Goal: Book appointment/travel/reservation

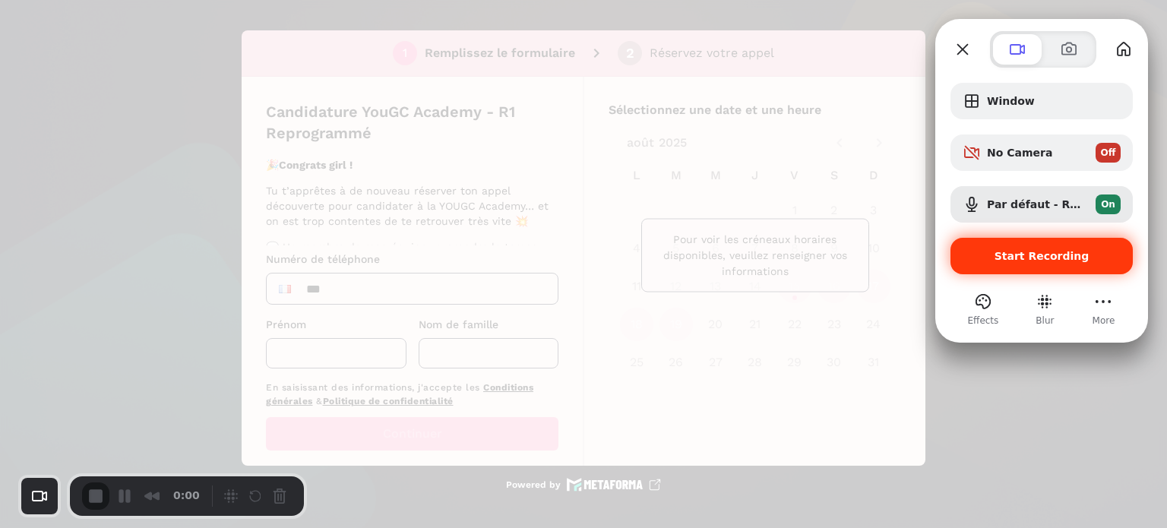
click at [1013, 261] on span "Start Recording" at bounding box center [1042, 256] width 95 height 12
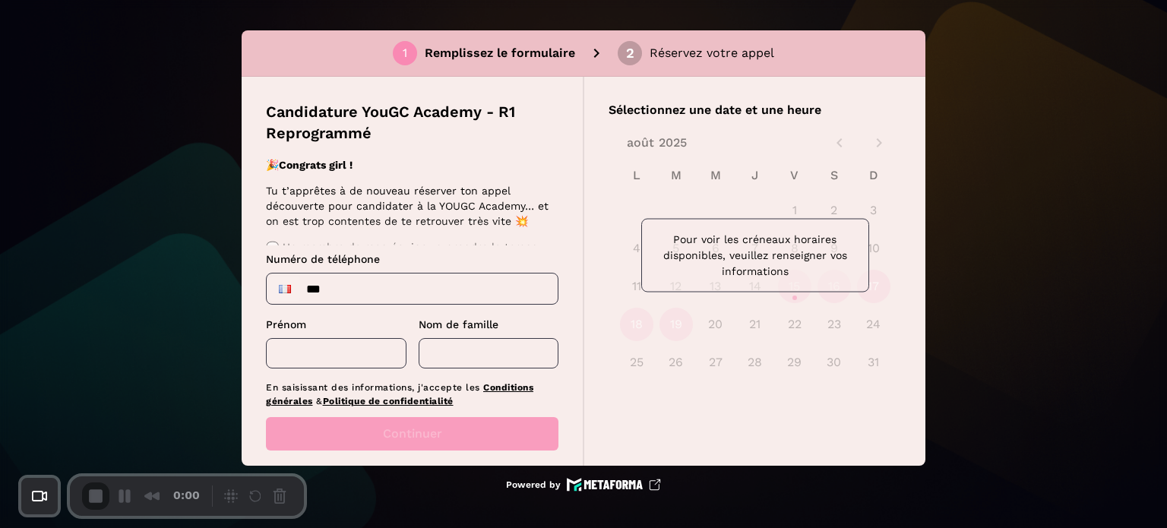
click at [387, 293] on input "***" at bounding box center [412, 289] width 291 height 30
type input "**********"
click at [348, 352] on input "text" at bounding box center [336, 353] width 141 height 30
type input "****"
click at [463, 353] on input "text" at bounding box center [489, 353] width 141 height 30
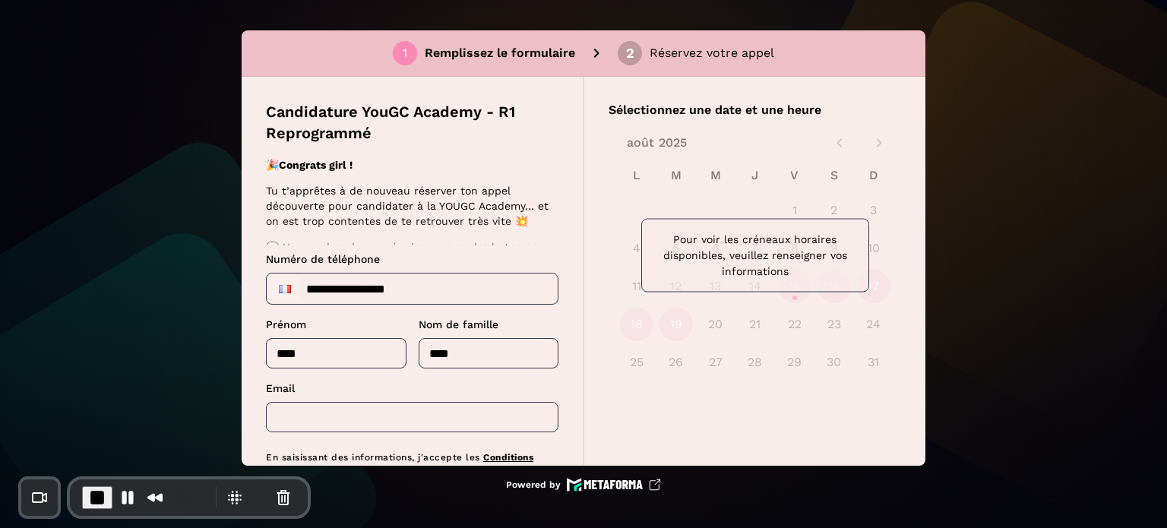
type input "****"
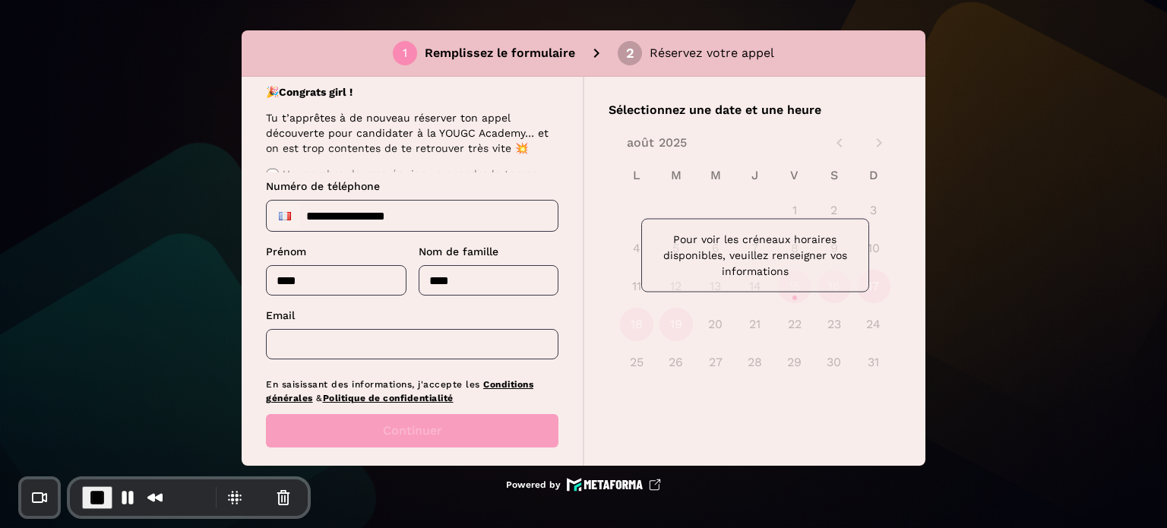
scroll to position [90, 0]
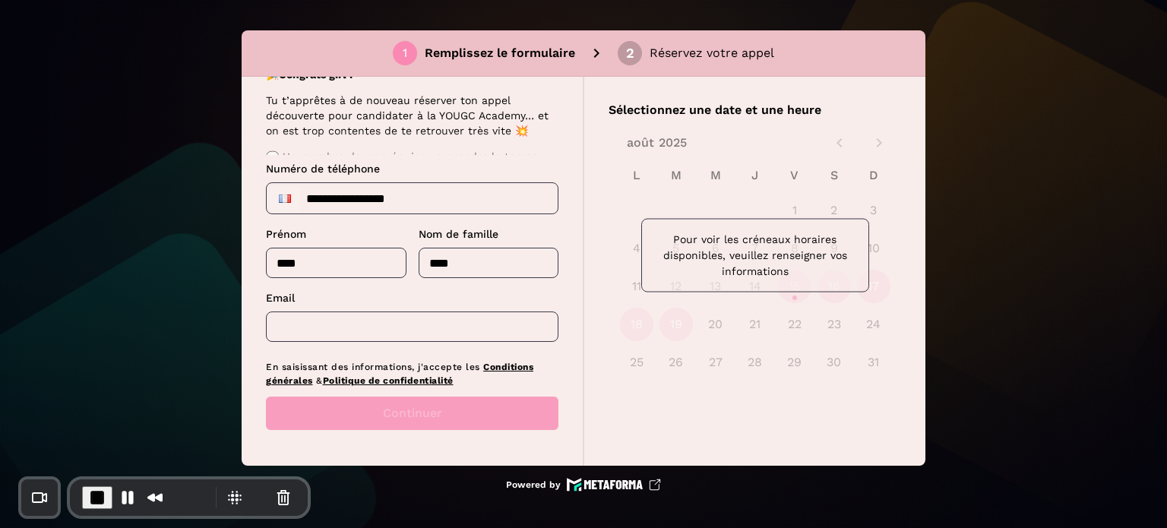
click at [379, 321] on input "text" at bounding box center [412, 327] width 293 height 30
type input "*"
type input "**********"
click at [387, 425] on button "Continuer" at bounding box center [412, 413] width 293 height 33
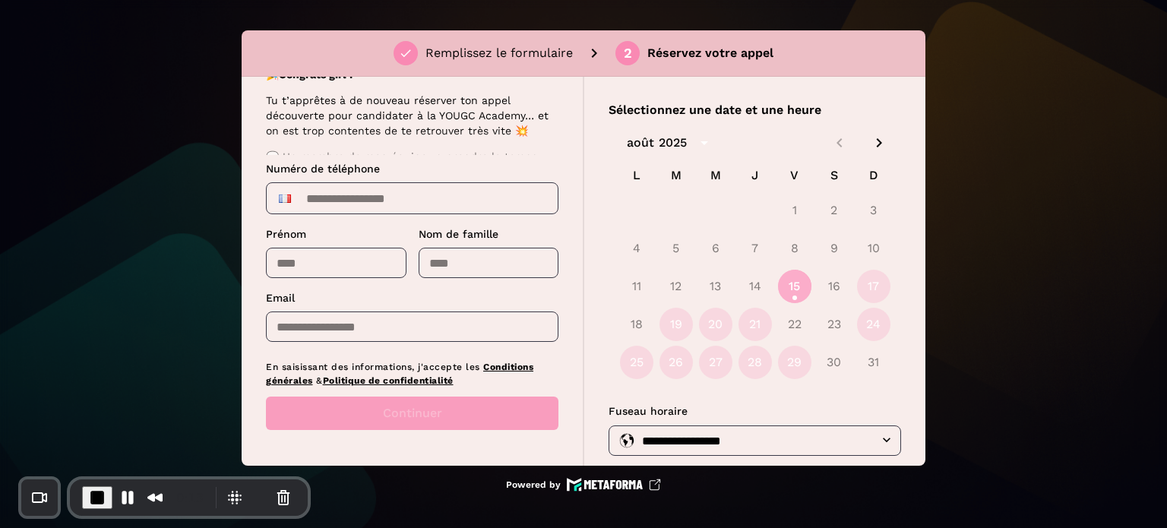
click at [790, 287] on button "15" at bounding box center [794, 286] width 33 height 33
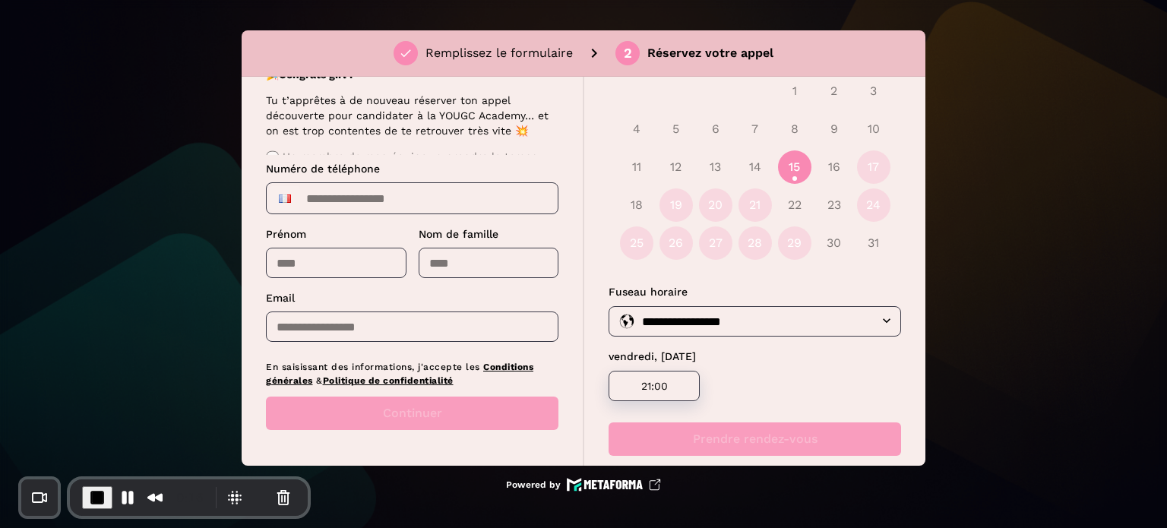
scroll to position [145, 0]
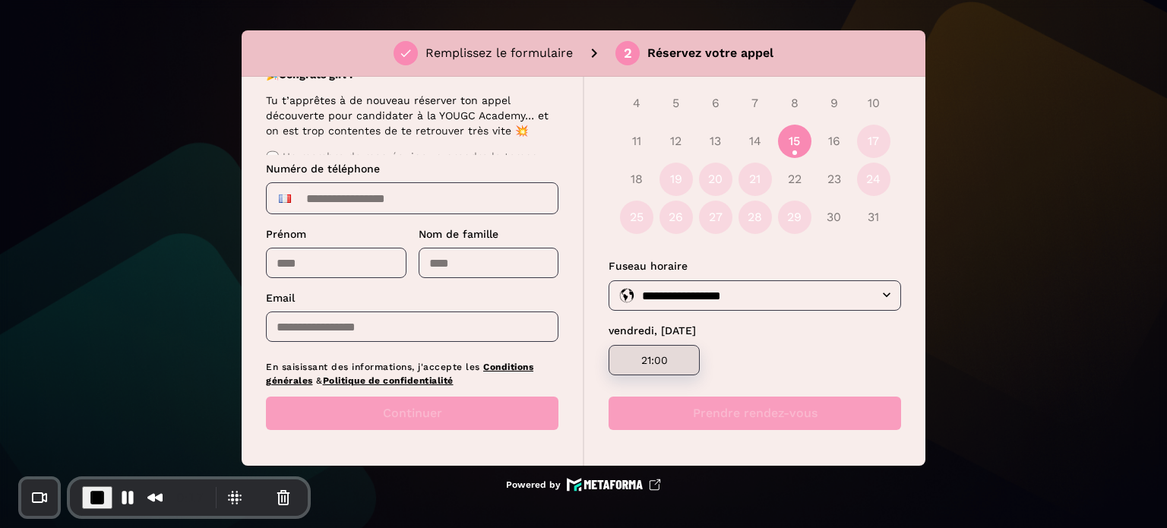
click at [665, 367] on div "21:00" at bounding box center [654, 360] width 91 height 30
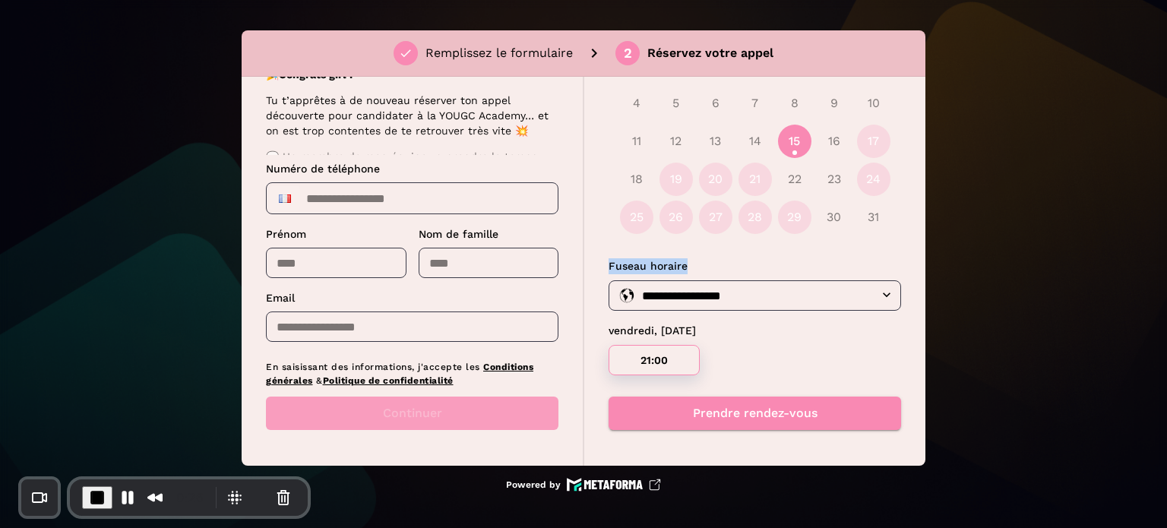
drag, startPoint x: 921, startPoint y: 270, endPoint x: 922, endPoint y: 177, distance: 92.7
click at [922, 177] on div "**********" at bounding box center [755, 271] width 342 height 389
click at [128, 496] on button "Pause Recording" at bounding box center [127, 497] width 24 height 24
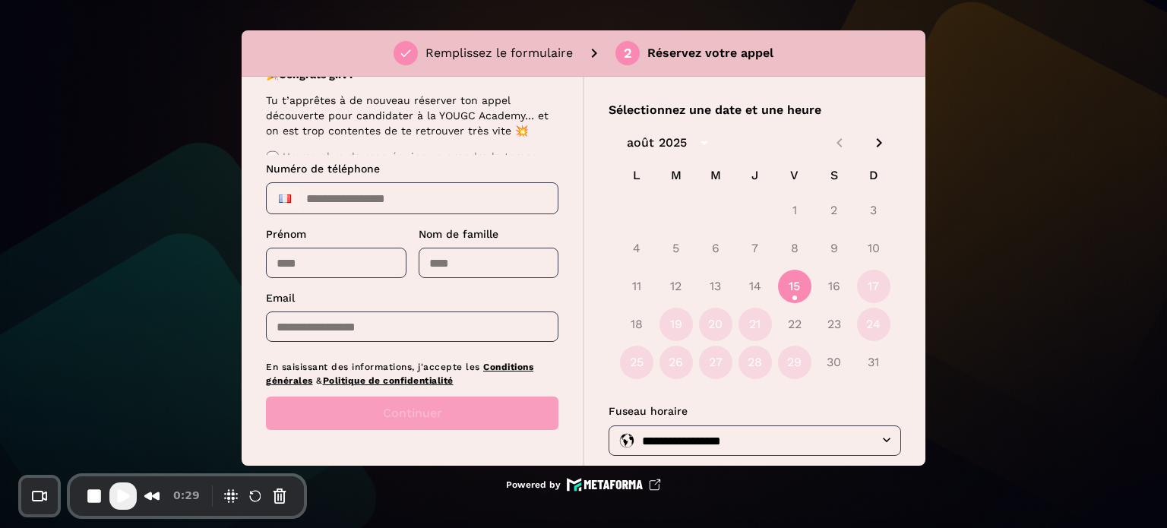
scroll to position [0, 0]
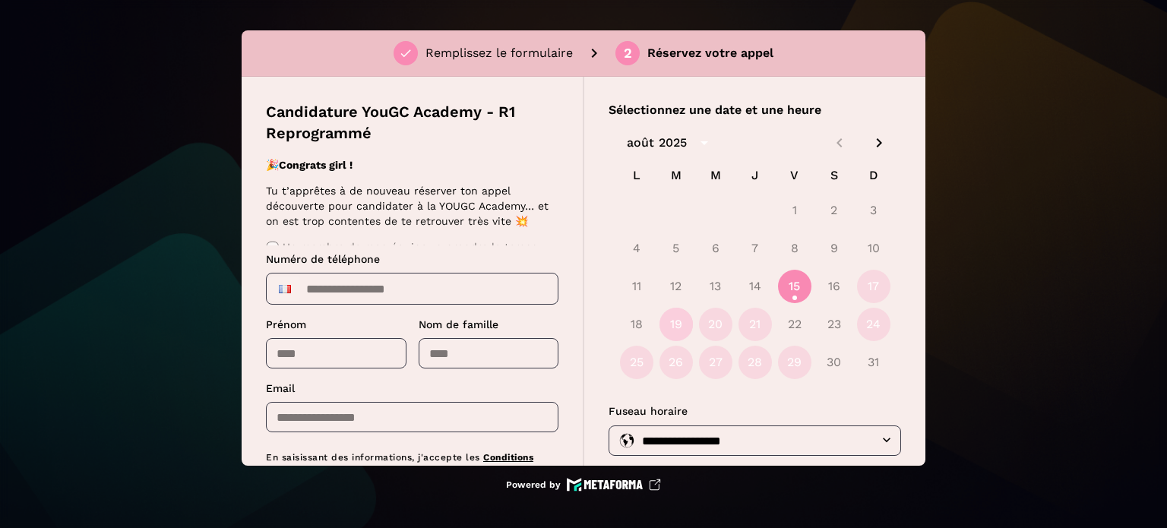
click at [675, 327] on button "19" at bounding box center [675, 324] width 33 height 33
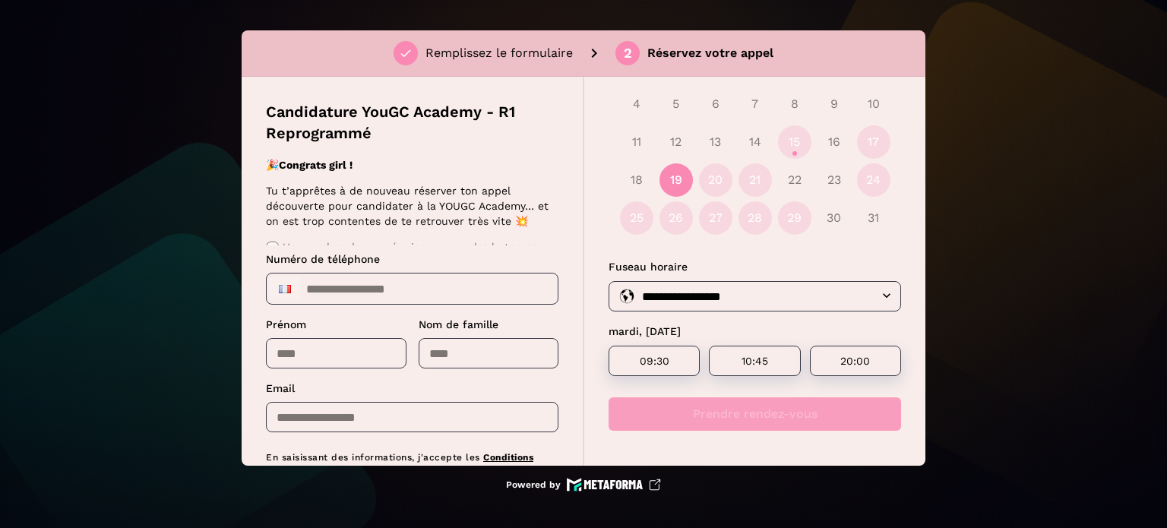
scroll to position [145, 0]
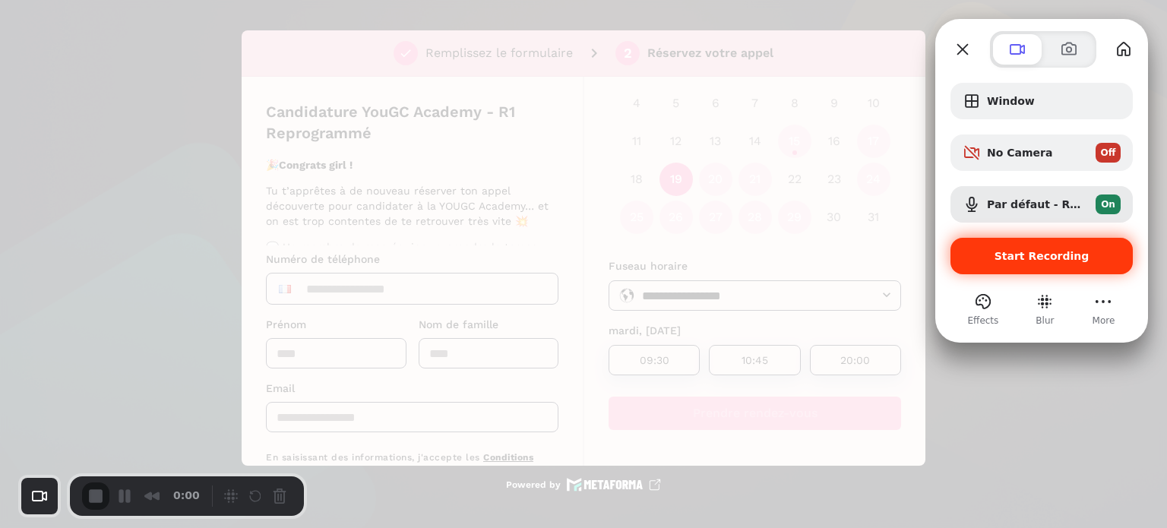
click at [1003, 251] on span "Start Recording" at bounding box center [1042, 256] width 95 height 12
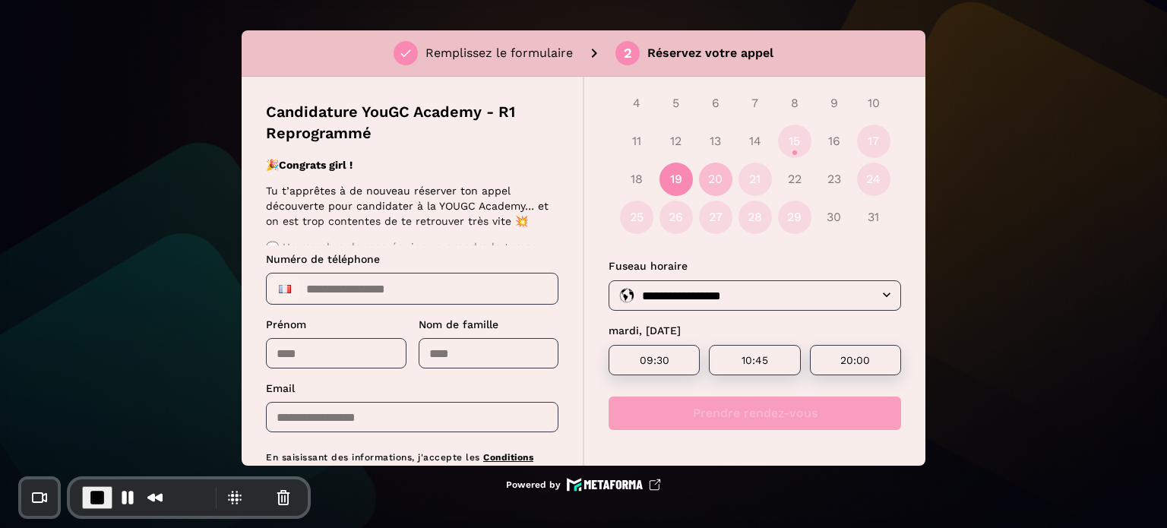
click at [710, 183] on button "20" at bounding box center [715, 179] width 33 height 33
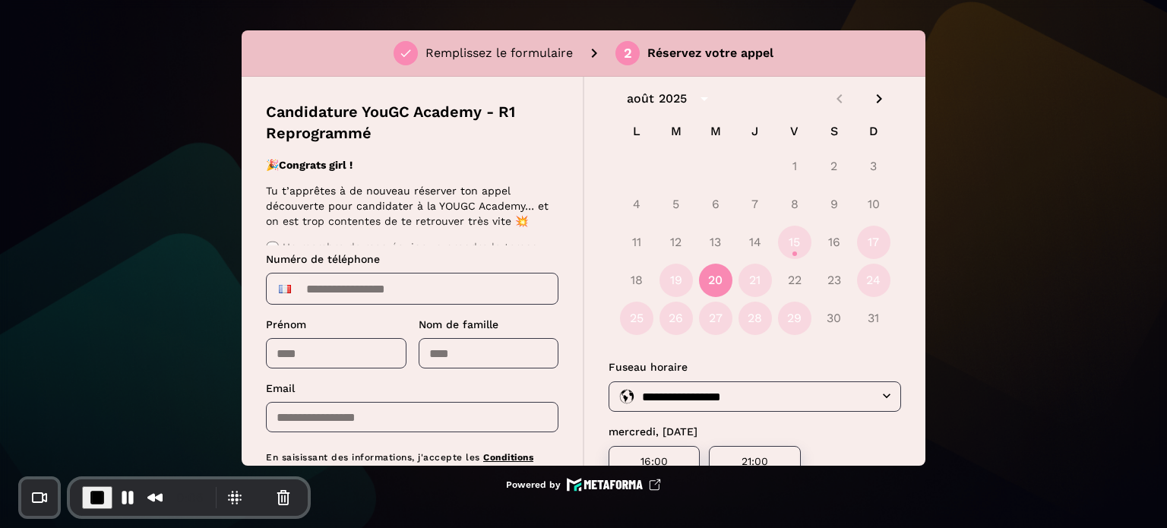
scroll to position [40, 0]
click at [680, 277] on button "19" at bounding box center [675, 283] width 33 height 33
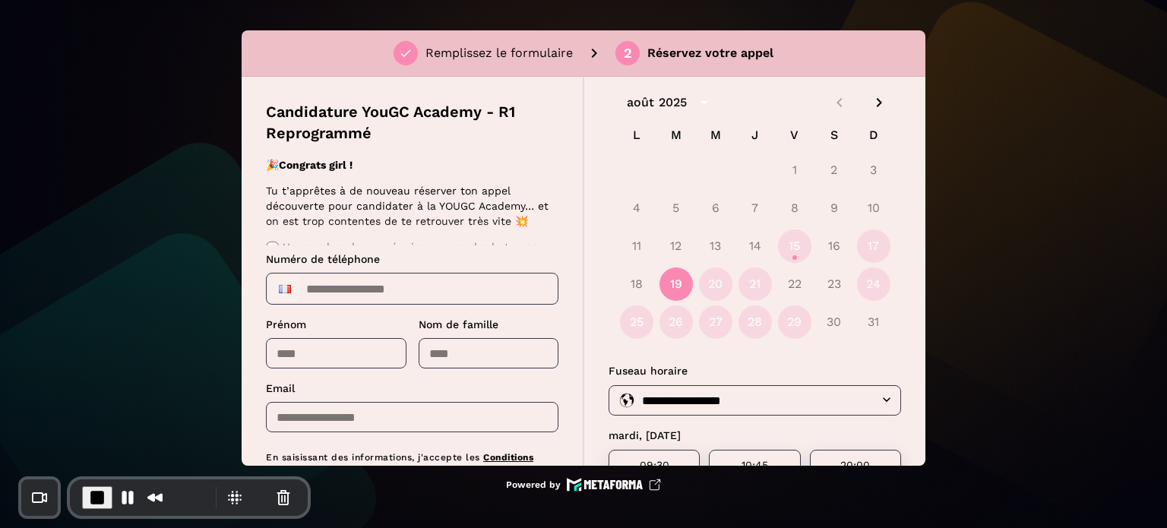
scroll to position [145, 0]
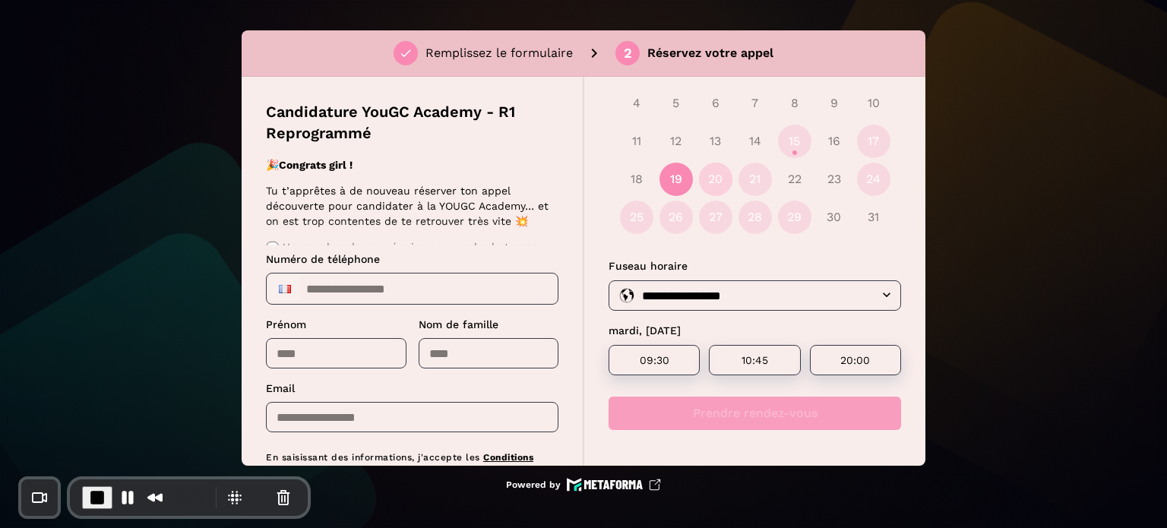
click at [711, 175] on button "20" at bounding box center [715, 179] width 33 height 33
click at [752, 172] on button "21" at bounding box center [755, 179] width 33 height 33
click at [808, 172] on div "18 19 20 21 22 23 24" at bounding box center [755, 179] width 293 height 36
click at [787, 181] on div "18 19 20 21 22 23 24" at bounding box center [755, 179] width 293 height 36
click at [787, 141] on button "15" at bounding box center [794, 141] width 33 height 33
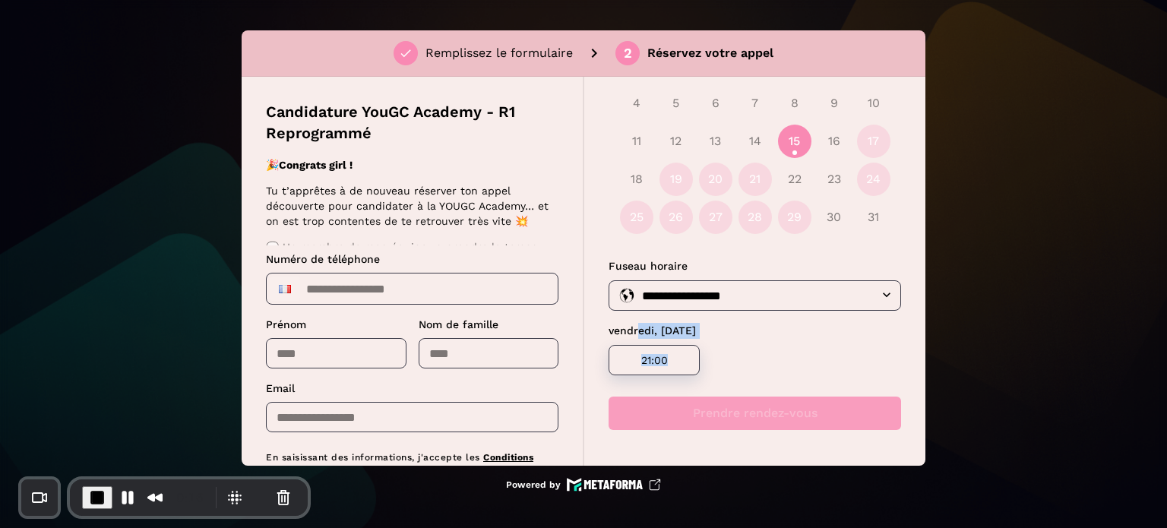
drag, startPoint x: 716, startPoint y: 346, endPoint x: 637, endPoint y: 327, distance: 80.5
click at [637, 327] on div "**********" at bounding box center [755, 310] width 293 height 129
click at [873, 143] on button "17" at bounding box center [873, 141] width 33 height 33
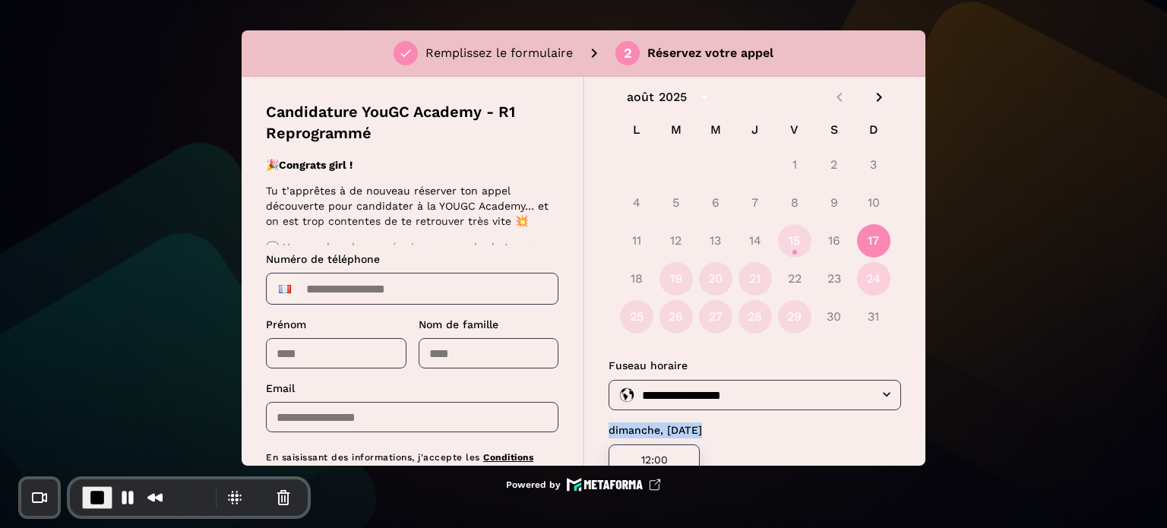
click at [873, 281] on button "24" at bounding box center [873, 278] width 33 height 33
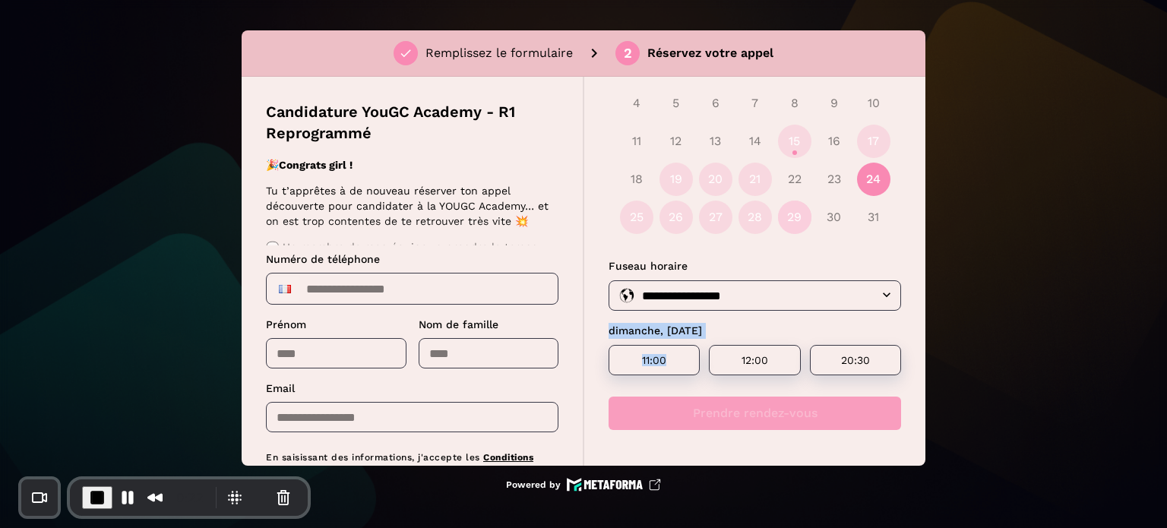
click at [791, 221] on button "29" at bounding box center [794, 217] width 33 height 33
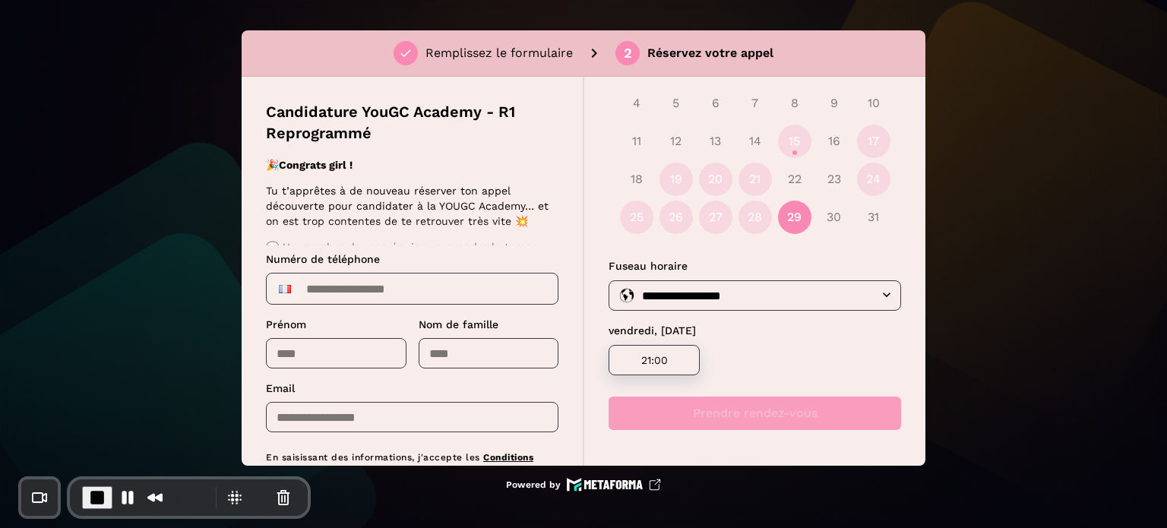
click at [731, 216] on div "25 26 27 28 29 30 31" at bounding box center [755, 217] width 293 height 36
click at [755, 221] on button "28" at bounding box center [755, 217] width 33 height 33
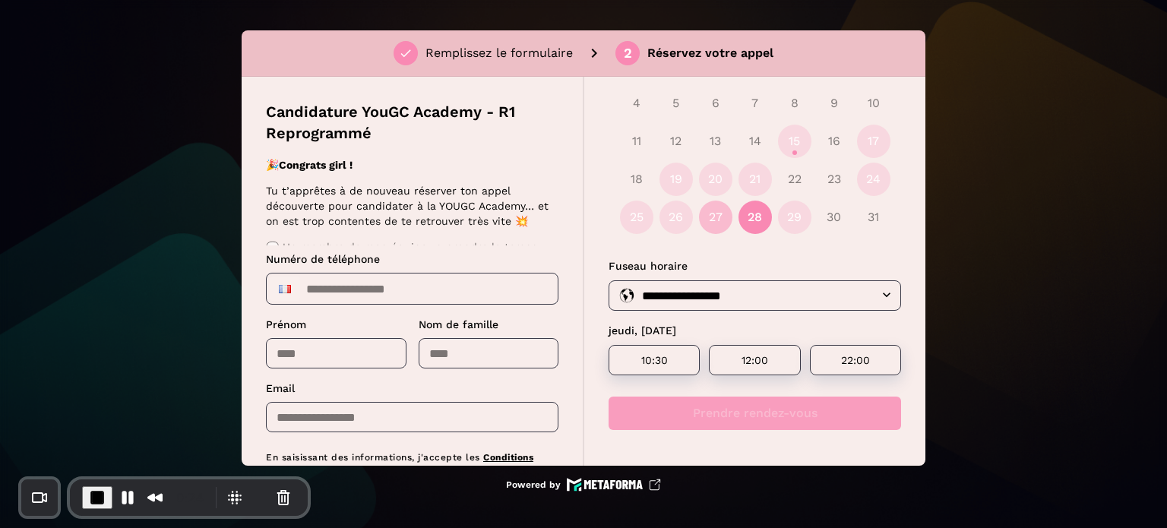
click at [696, 220] on div "25 26 27 28 29 30 31" at bounding box center [755, 217] width 293 height 36
click at [659, 222] on button "26" at bounding box center [675, 217] width 33 height 33
click at [641, 222] on button "25" at bounding box center [636, 217] width 33 height 33
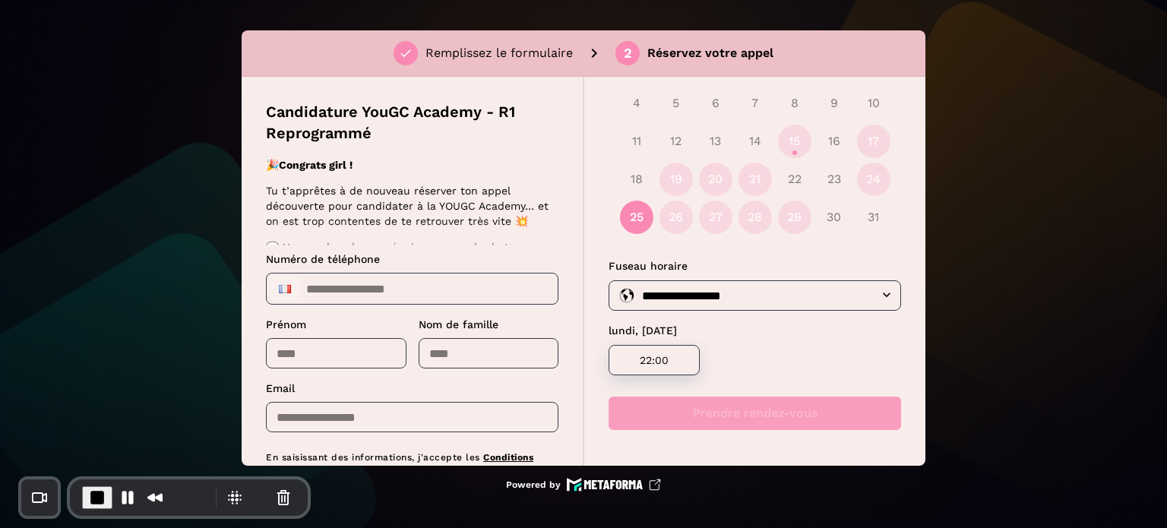
scroll to position [90, 0]
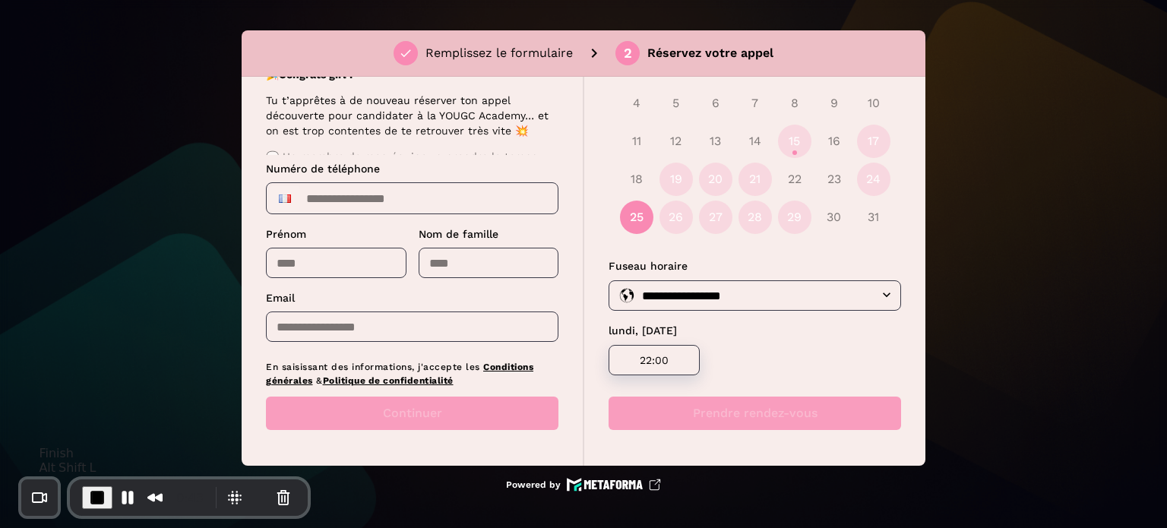
click at [92, 498] on span "End Recording" at bounding box center [97, 498] width 18 height 18
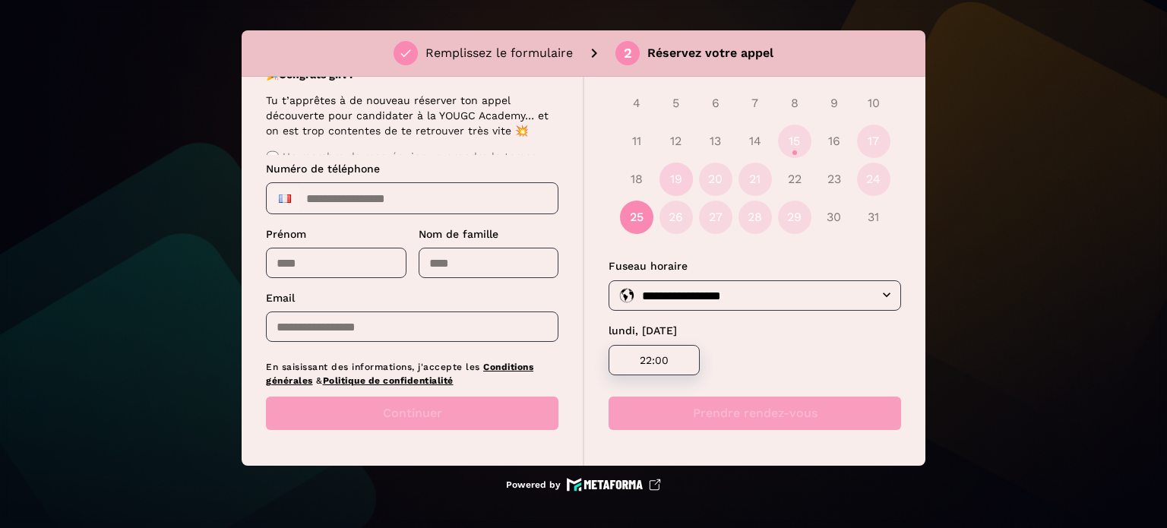
click at [685, 182] on button "19" at bounding box center [675, 179] width 33 height 33
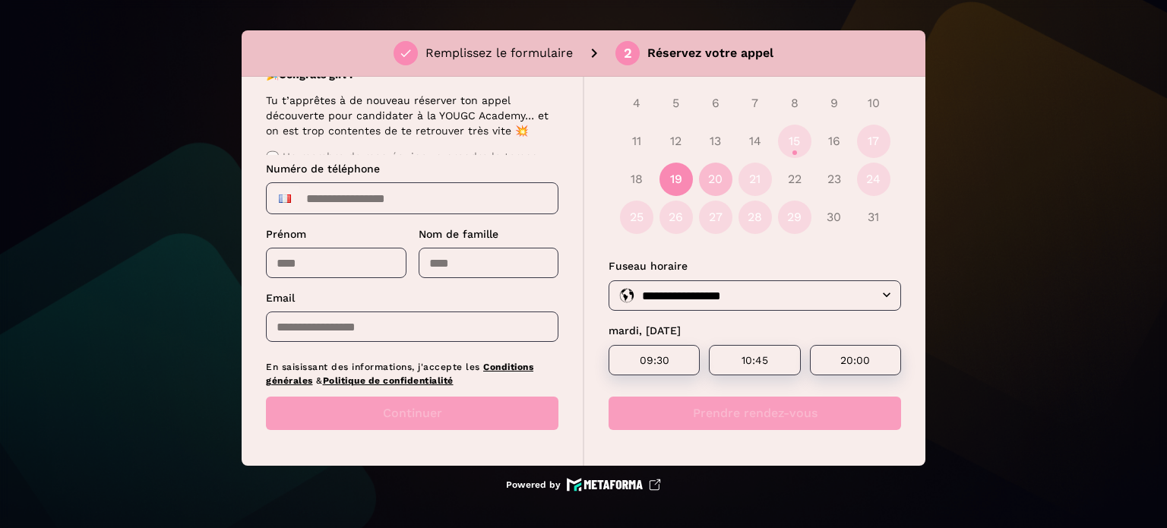
click at [707, 182] on button "20" at bounding box center [715, 179] width 33 height 33
click at [748, 177] on button "21" at bounding box center [755, 179] width 33 height 33
click at [675, 179] on button "19" at bounding box center [675, 179] width 33 height 33
click at [793, 142] on button "15" at bounding box center [794, 141] width 33 height 33
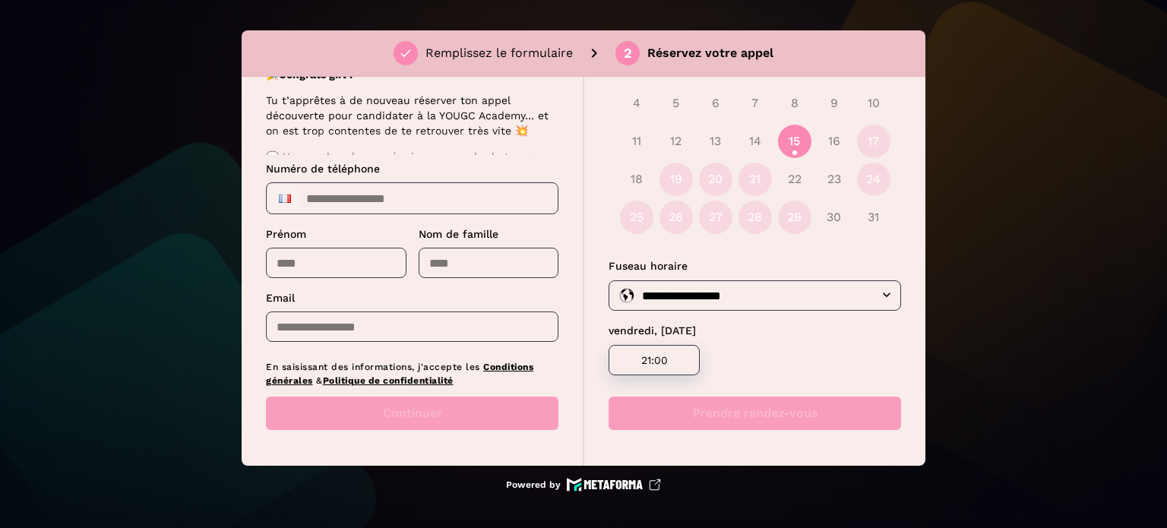
drag, startPoint x: 609, startPoint y: 327, endPoint x: 723, endPoint y: 326, distance: 114.0
click at [723, 326] on p "vendredi, [DATE]" at bounding box center [755, 331] width 293 height 16
click at [871, 140] on button "17" at bounding box center [873, 141] width 33 height 33
click at [696, 299] on input "**********" at bounding box center [766, 295] width 259 height 21
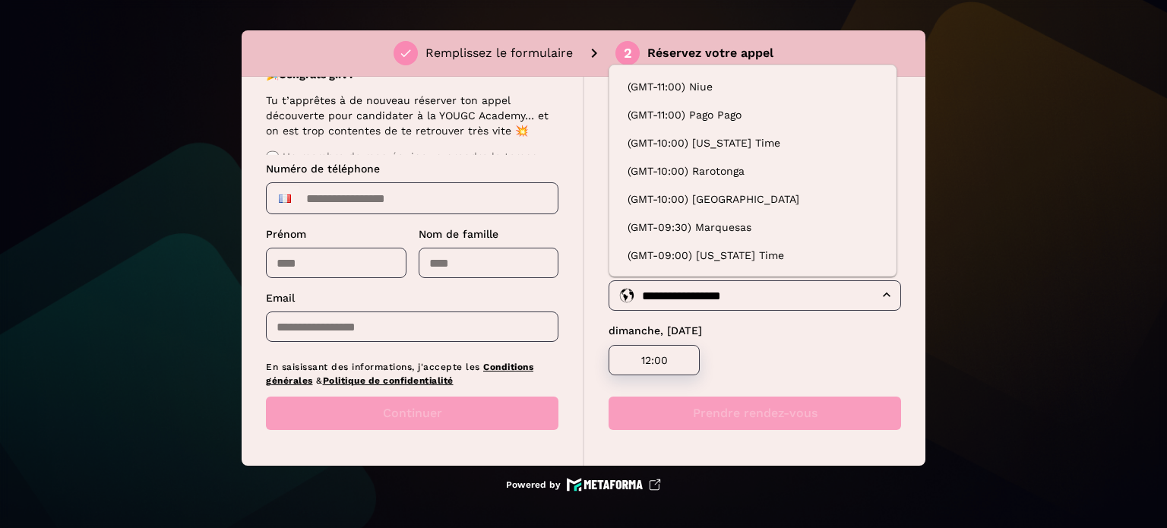
scroll to position [3244, 0]
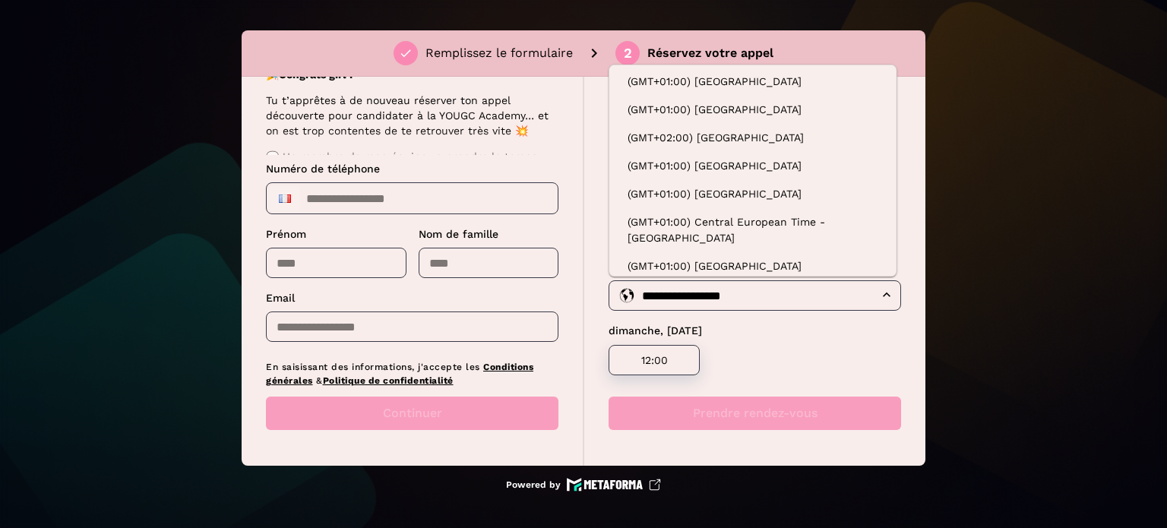
click at [603, 337] on div "**********" at bounding box center [755, 271] width 342 height 389
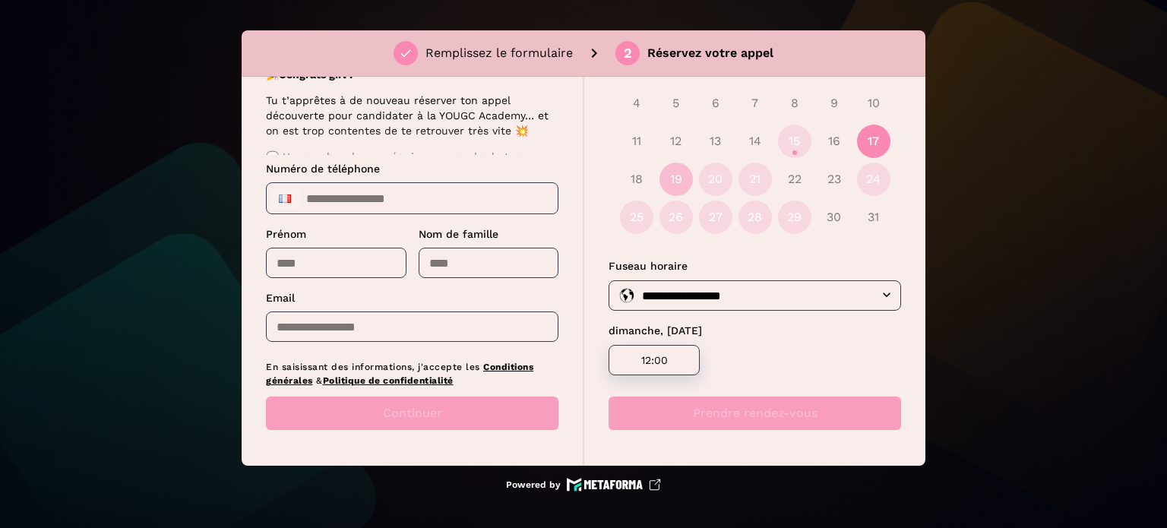
click at [681, 184] on button "19" at bounding box center [675, 179] width 33 height 33
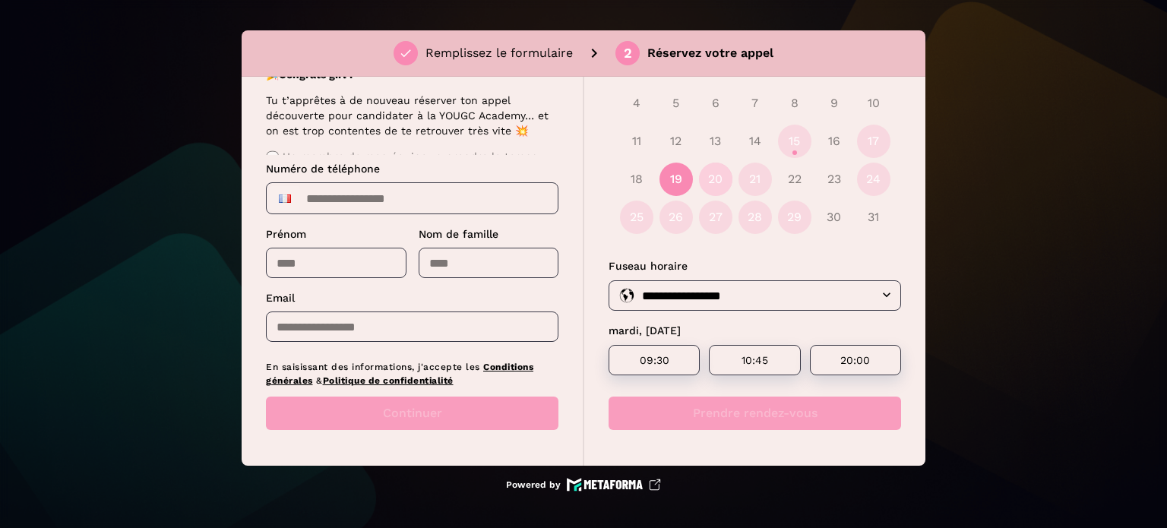
click at [699, 179] on button "20" at bounding box center [715, 179] width 33 height 33
click at [751, 184] on button "21" at bounding box center [755, 179] width 33 height 33
click at [871, 177] on button "24" at bounding box center [873, 179] width 33 height 33
